Goal: Information Seeking & Learning: Learn about a topic

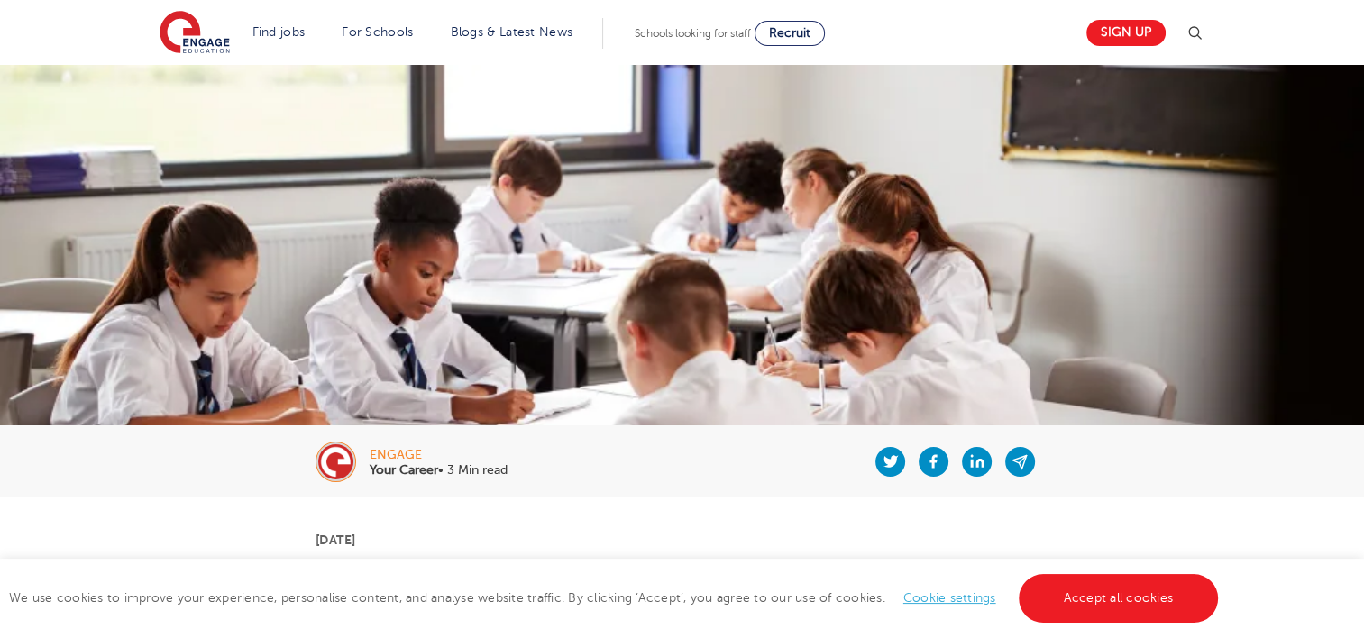
click at [1226, 278] on img at bounding box center [682, 406] width 1364 height 682
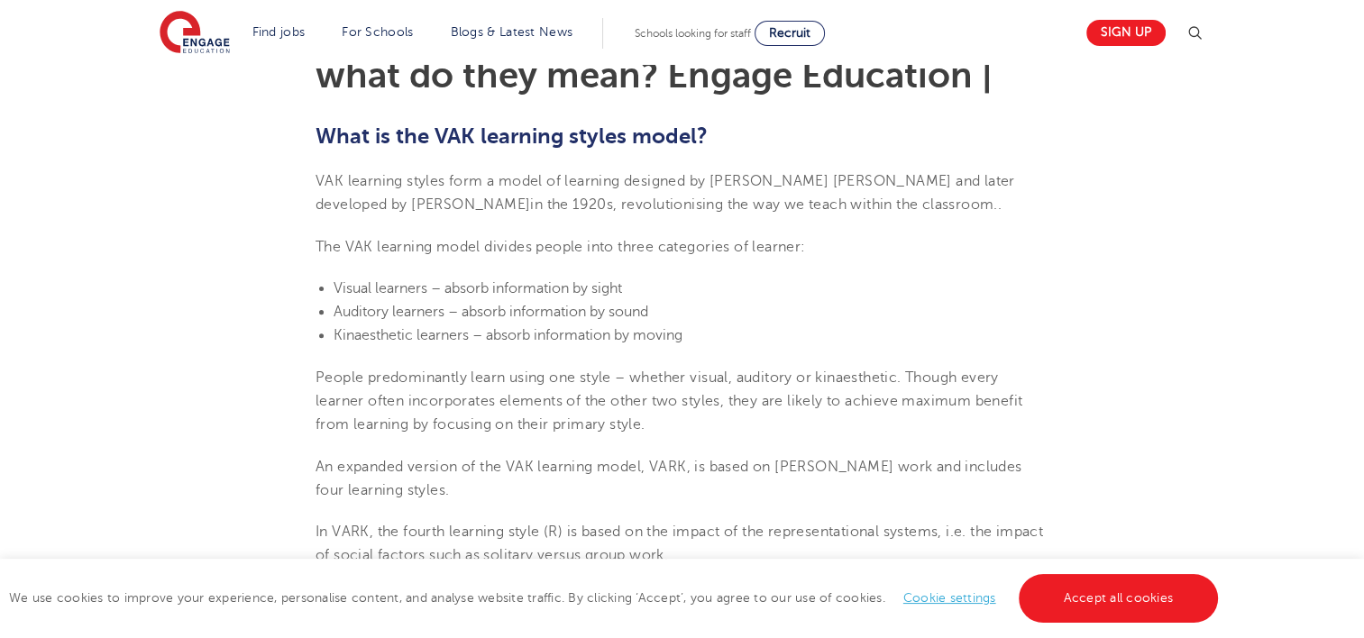
scroll to position [577, 0]
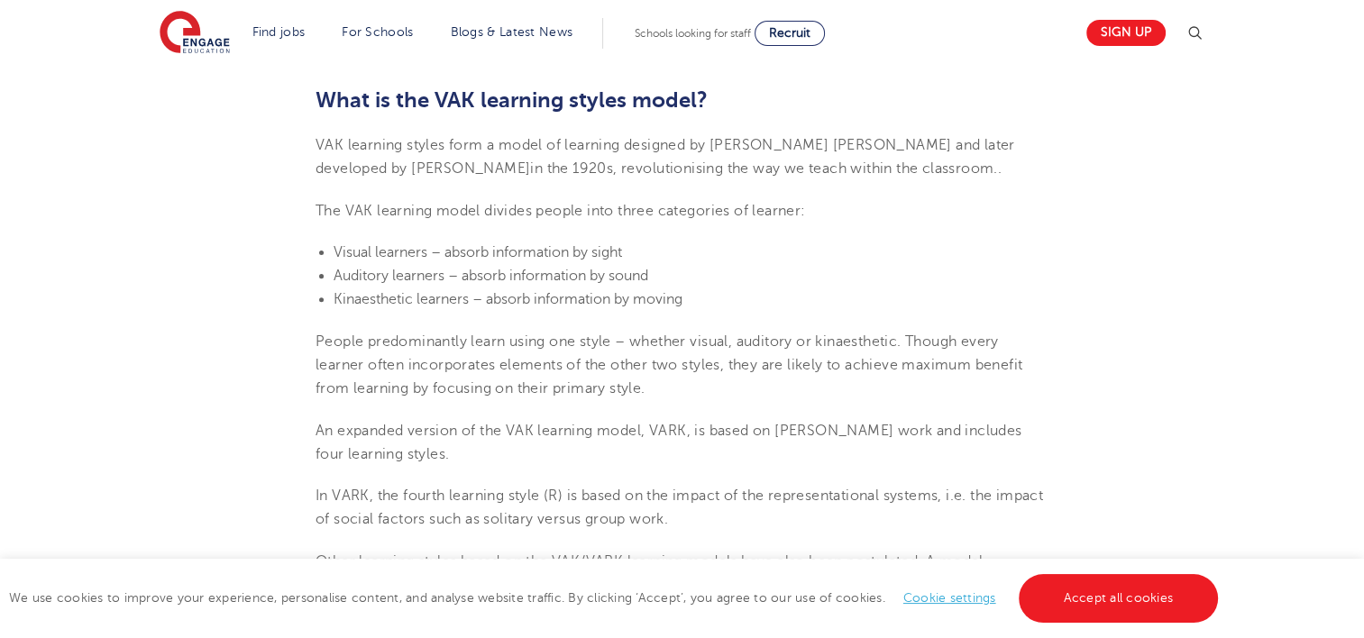
click at [468, 249] on span "Visual learners – absorb information by sight" at bounding box center [477, 252] width 288 height 16
click at [798, 214] on span "The VAK learning model divides people into three categories of learner:" at bounding box center [559, 211] width 489 height 16
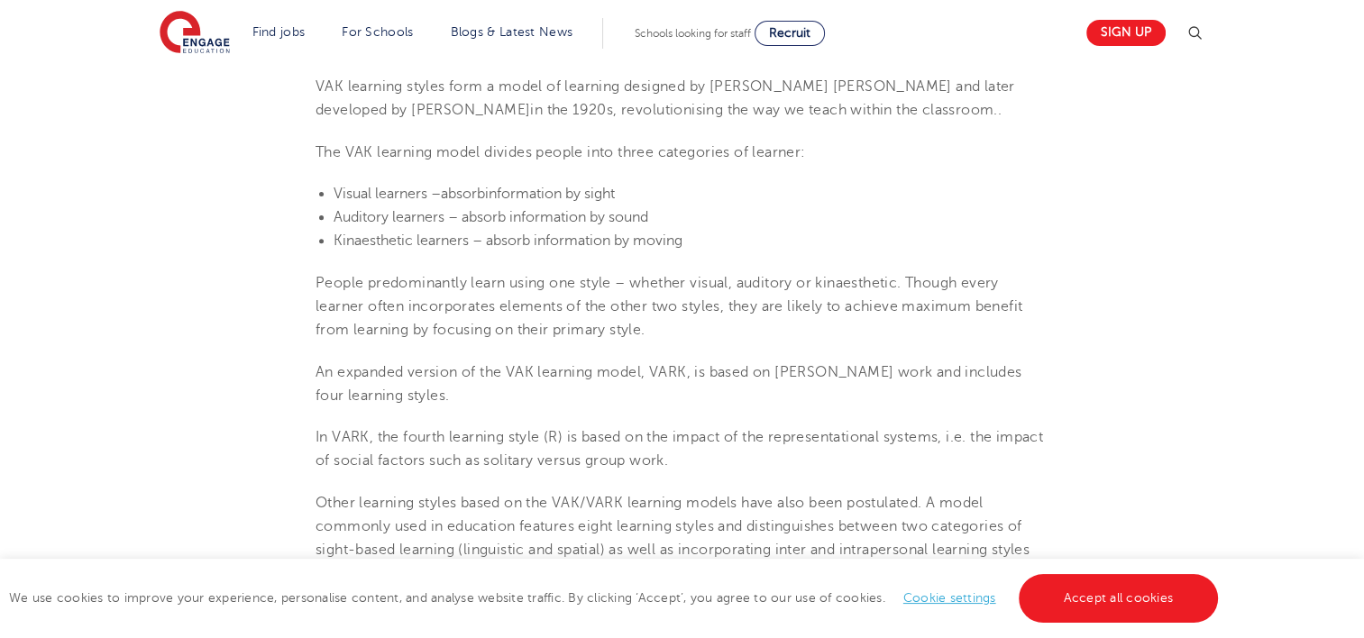
scroll to position [625, 0]
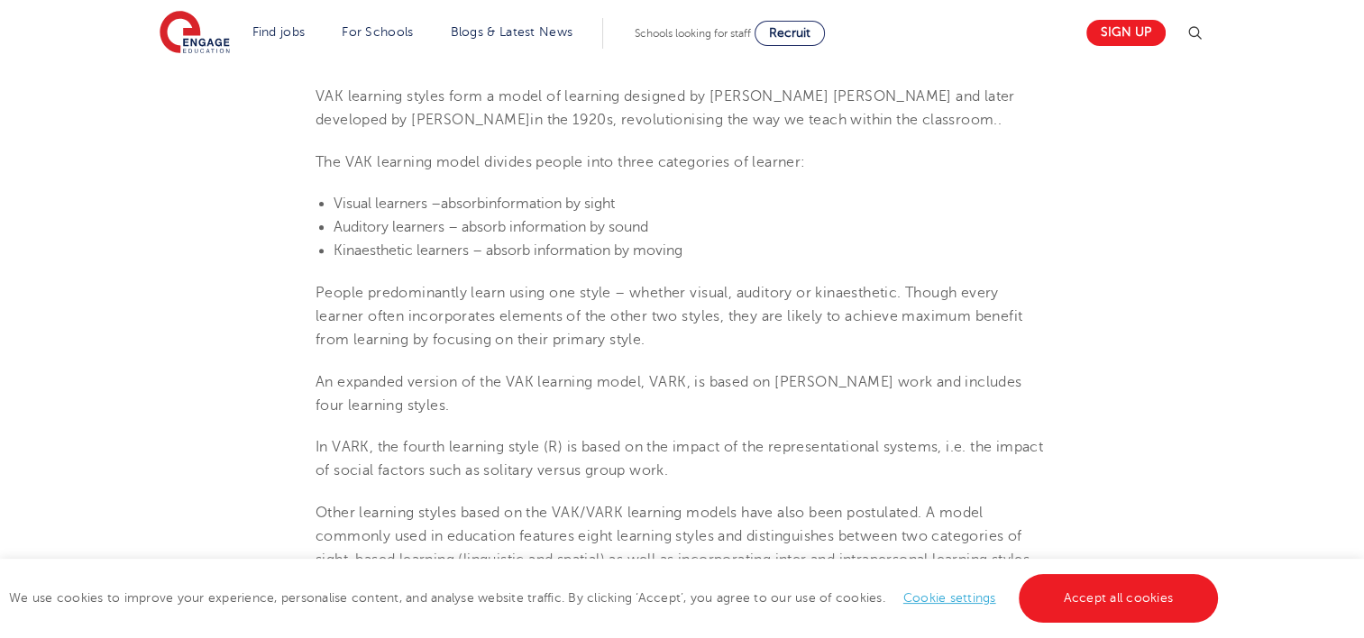
click at [697, 253] on li "Kinaesthetic learners – absorb information by moving" at bounding box center [690, 250] width 715 height 23
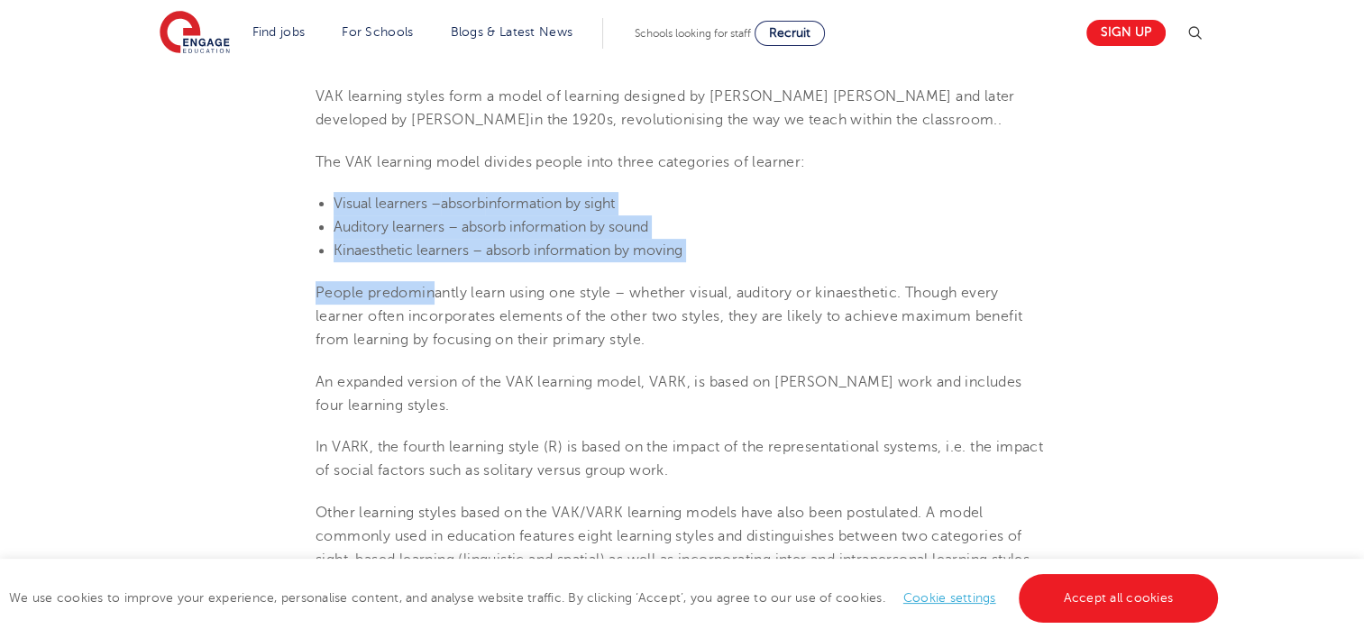
drag, startPoint x: 435, startPoint y: 271, endPoint x: 335, endPoint y: 196, distance: 125.5
click at [335, 196] on span "Visual learners – absorb information by sight" at bounding box center [473, 204] width 281 height 16
click at [537, 219] on span "Auditory learners – absorb information by sound" at bounding box center [490, 227] width 315 height 16
drag, startPoint x: 689, startPoint y: 251, endPoint x: 332, endPoint y: 196, distance: 361.1
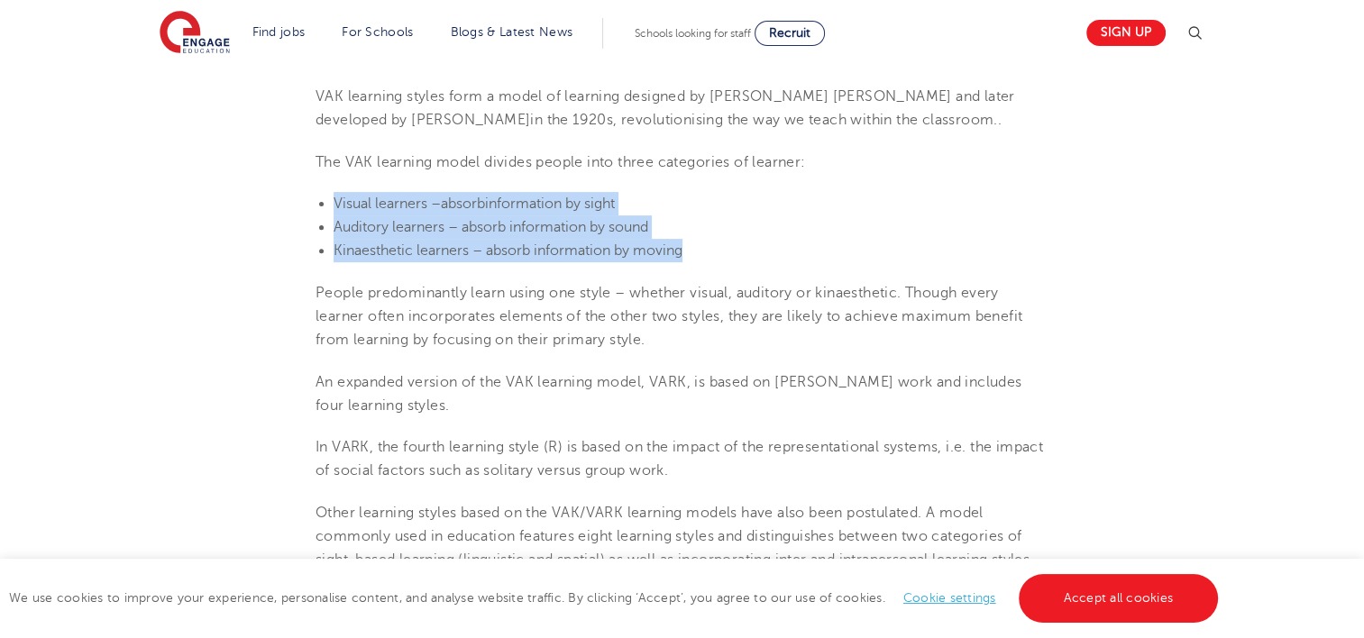
click at [332, 196] on ul "Visual learners – absorb information by sight Auditory learners – absorb inform…" at bounding box center [681, 227] width 733 height 71
drag, startPoint x: 332, startPoint y: 196, endPoint x: 349, endPoint y: 208, distance: 21.3
copy ul "Visual learners – absorb information by sight Auditory learners – absorb inform…"
